Goal: Task Accomplishment & Management: Manage account settings

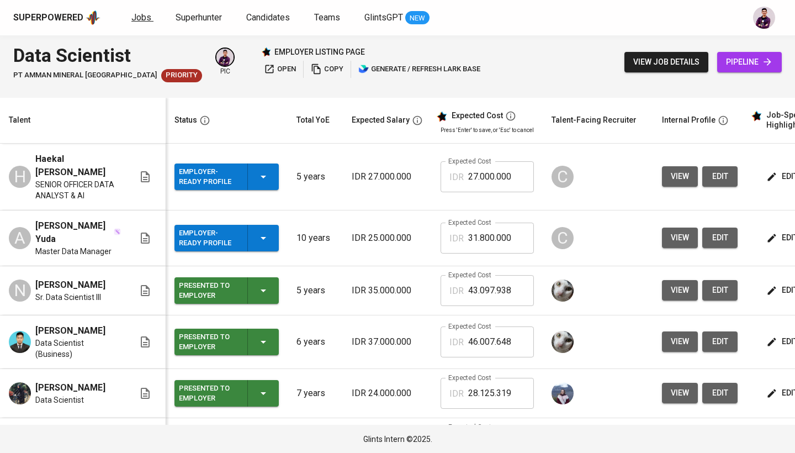
click at [141, 23] on link "Jobs" at bounding box center [142, 18] width 22 height 14
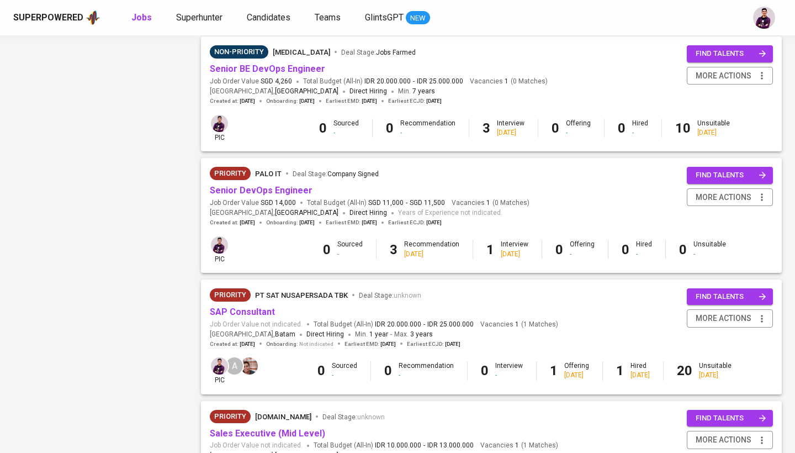
scroll to position [658, 0]
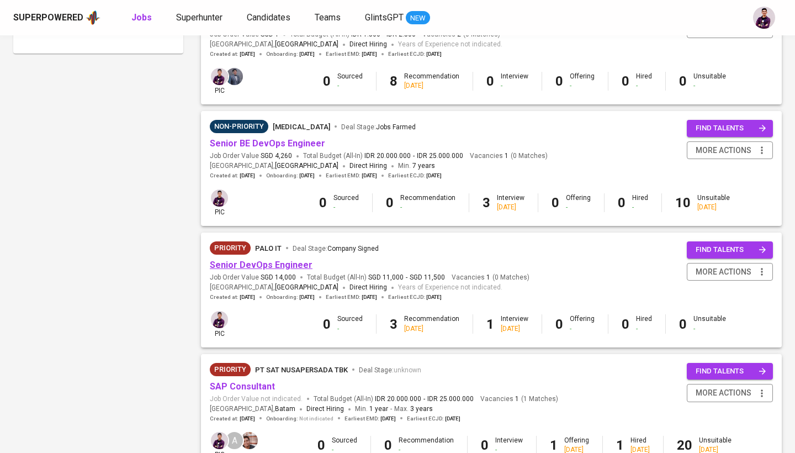
click at [273, 259] on link "Senior DevOps Engineer" at bounding box center [261, 264] width 103 height 10
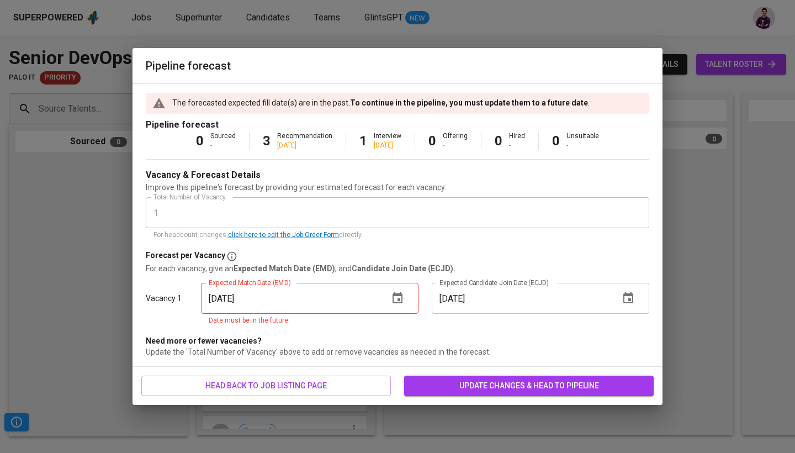
click at [446, 388] on span "update changes & head to pipeline" at bounding box center [529, 386] width 232 height 14
click at [466, 385] on span "update changes & head to pipeline" at bounding box center [529, 386] width 232 height 14
click at [397, 304] on icon "button" at bounding box center [397, 297] width 13 height 13
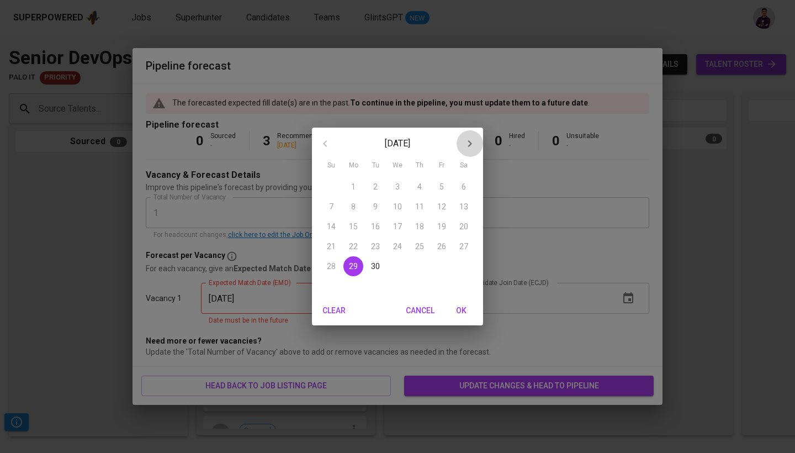
click at [470, 143] on icon "button" at bounding box center [469, 143] width 13 height 13
click at [437, 268] on span "31" at bounding box center [442, 266] width 20 height 11
type input "[DATE]"
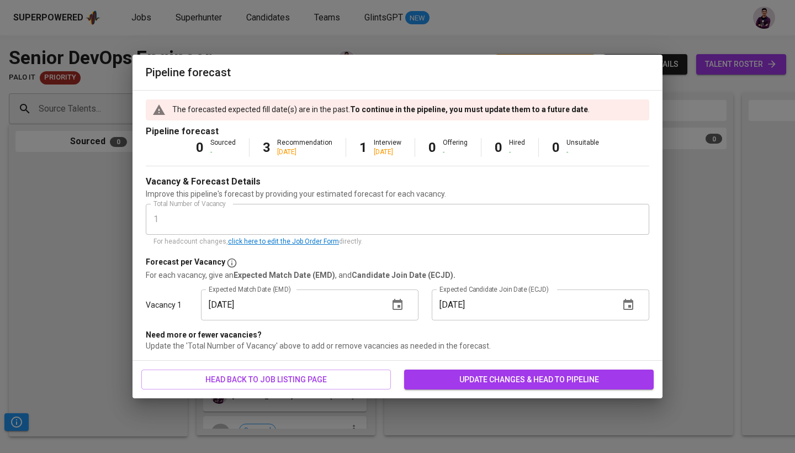
click at [481, 372] on button "update changes & head to pipeline" at bounding box center [529, 379] width 250 height 20
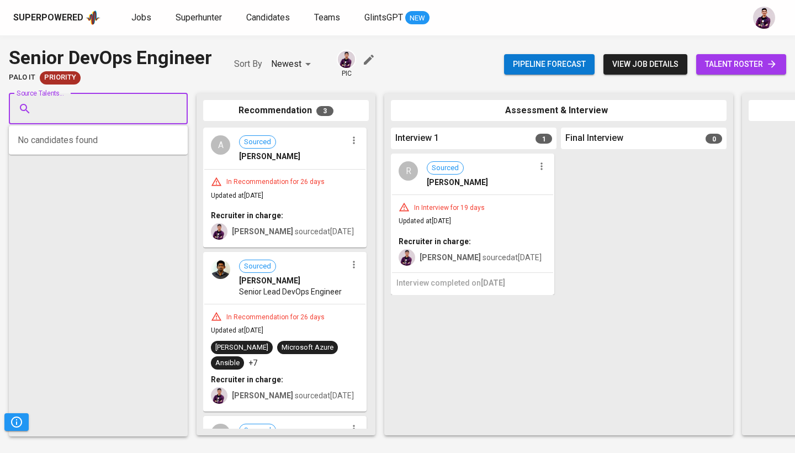
click at [107, 113] on input "Source Talents..." at bounding box center [94, 108] width 116 height 21
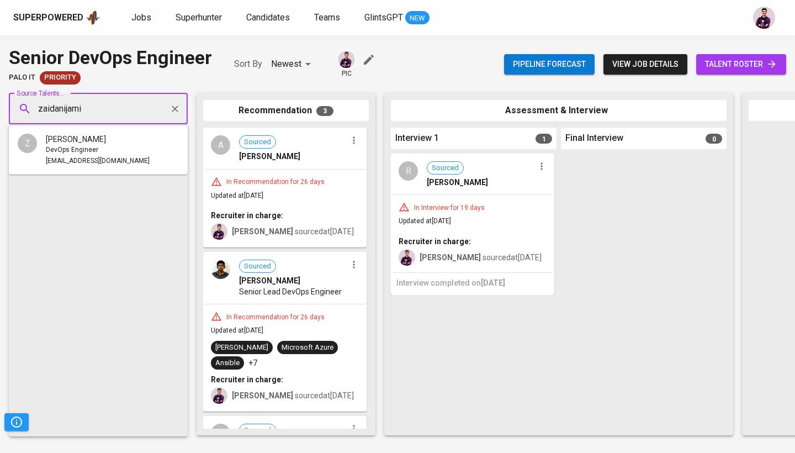
type input "zaidanijamil"
click at [118, 154] on div "DevOps Engineer" at bounding box center [98, 150] width 104 height 11
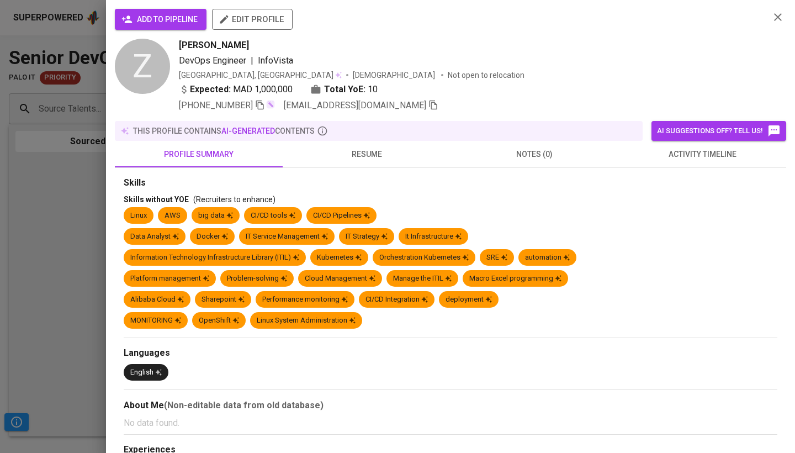
click at [161, 22] on span "add to pipeline" at bounding box center [161, 20] width 74 height 14
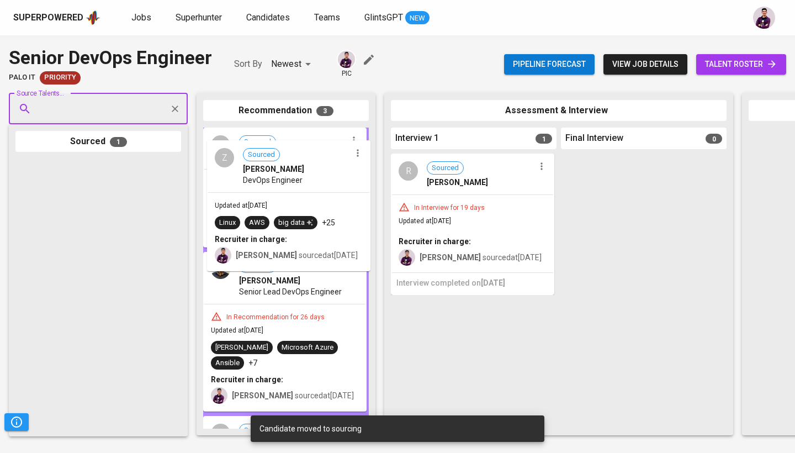
drag, startPoint x: 111, startPoint y: 196, endPoint x: 307, endPoint y: 178, distance: 196.8
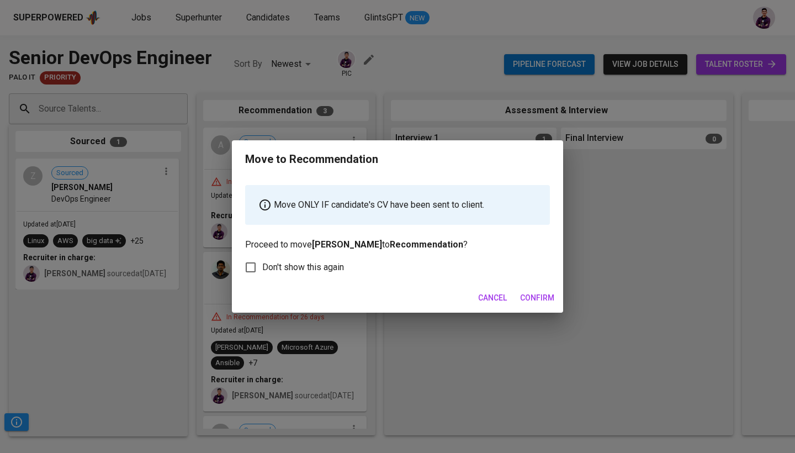
click at [544, 296] on span "Confirm" at bounding box center [537, 298] width 34 height 14
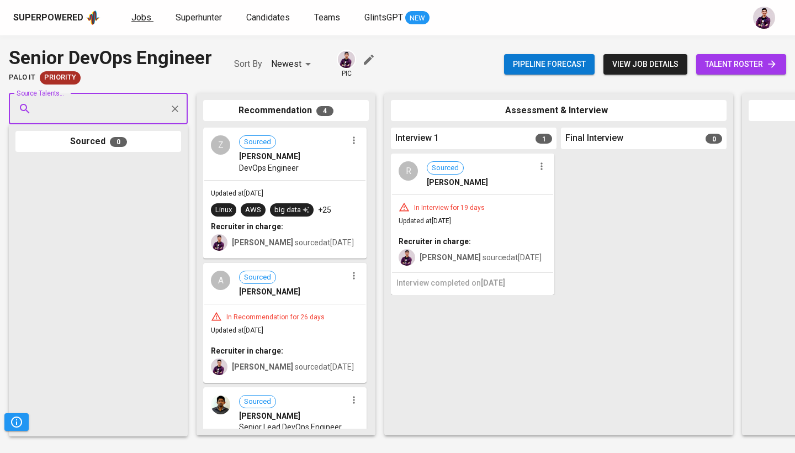
click at [131, 19] on span "Jobs" at bounding box center [141, 17] width 20 height 10
